Goal: Transaction & Acquisition: Purchase product/service

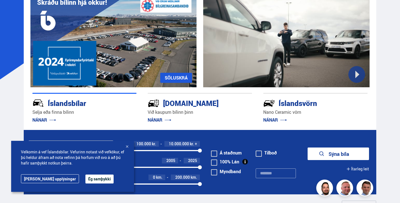
scroll to position [56, 0]
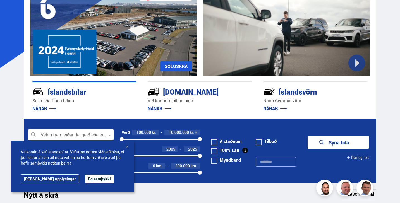
click at [128, 147] on div at bounding box center [127, 147] width 6 height 6
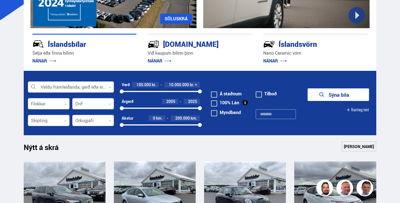
scroll to position [112, 0]
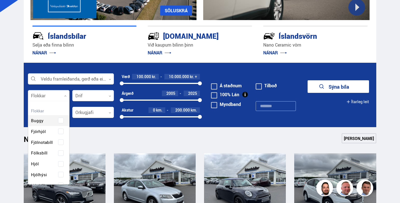
click at [59, 95] on div at bounding box center [49, 95] width 42 height 11
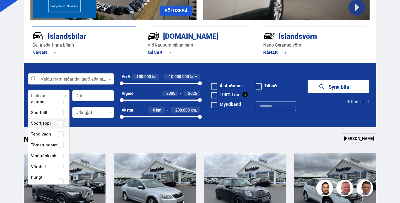
scroll to position [139, 0]
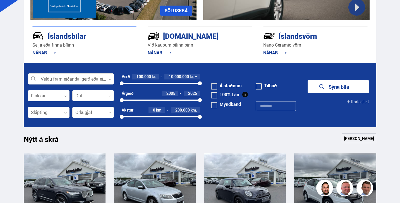
click at [105, 97] on div at bounding box center [93, 95] width 42 height 11
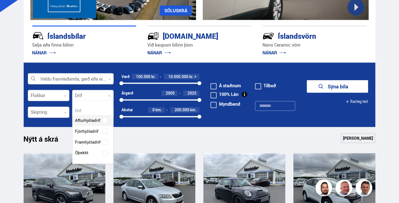
scroll to position [63, 41]
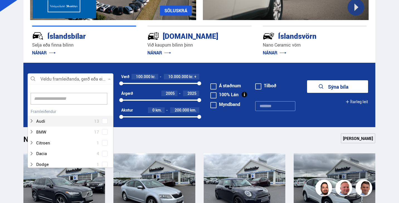
click at [84, 79] on div at bounding box center [71, 79] width 86 height 11
click at [57, 102] on input at bounding box center [69, 99] width 77 height 12
type input "***"
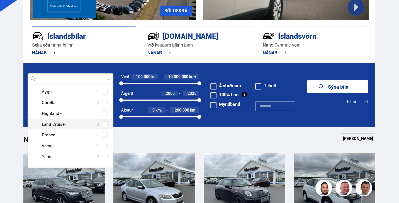
scroll to position [139, 0]
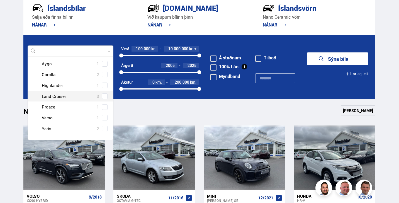
click at [103, 93] on span at bounding box center [105, 96] width 6 height 6
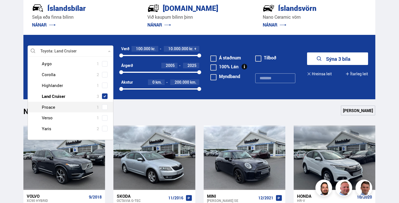
click at [318, 60] on icon "submit" at bounding box center [319, 59] width 7 height 7
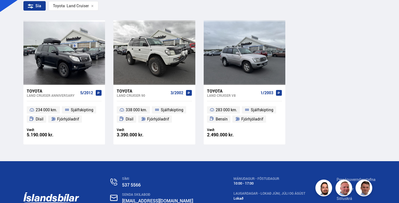
scroll to position [112, 0]
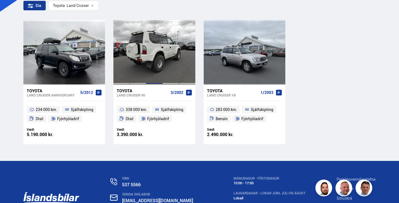
click at [149, 47] on div at bounding box center [154, 52] width 16 height 64
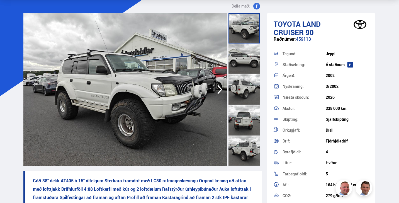
scroll to position [28, 0]
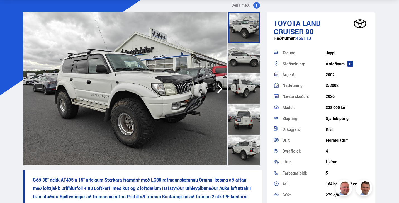
click at [256, 69] on div at bounding box center [244, 58] width 31 height 31
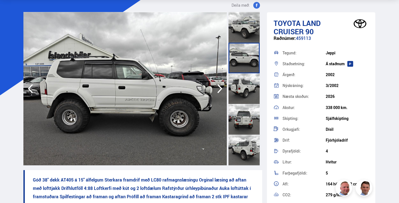
click at [246, 92] on div at bounding box center [244, 88] width 31 height 31
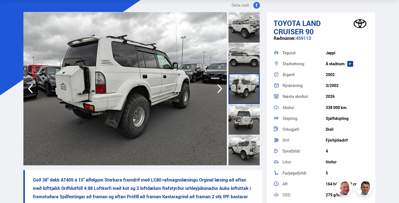
click at [247, 122] on div at bounding box center [244, 119] width 31 height 31
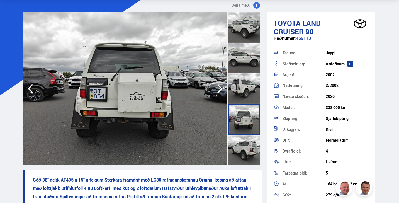
click at [247, 150] on div at bounding box center [244, 150] width 31 height 31
